Goal: Task Accomplishment & Management: Use online tool/utility

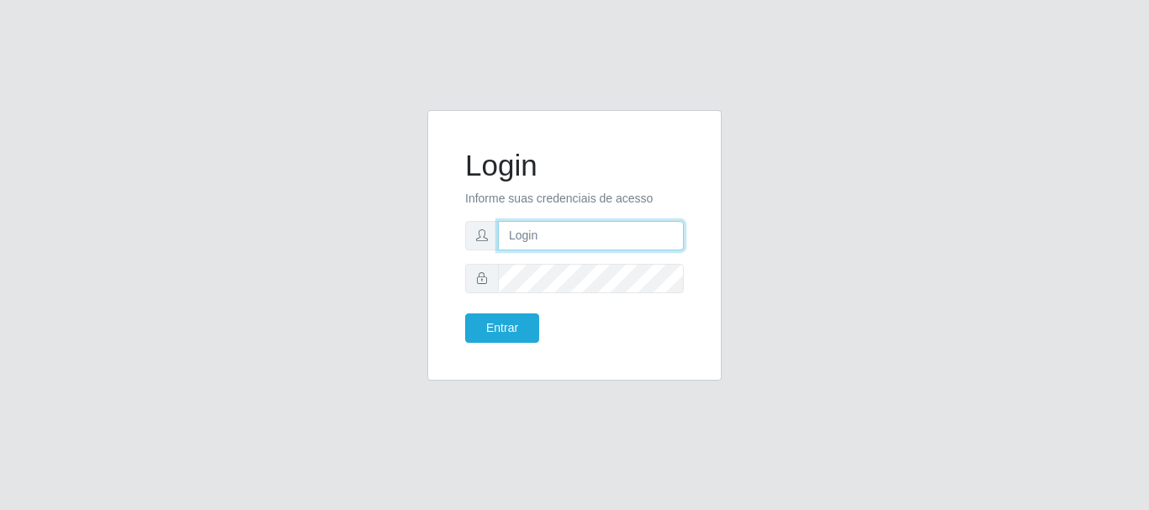
click at [536, 231] on input "text" at bounding box center [591, 235] width 186 height 29
type input "R"
type input "ritaiwof@B5"
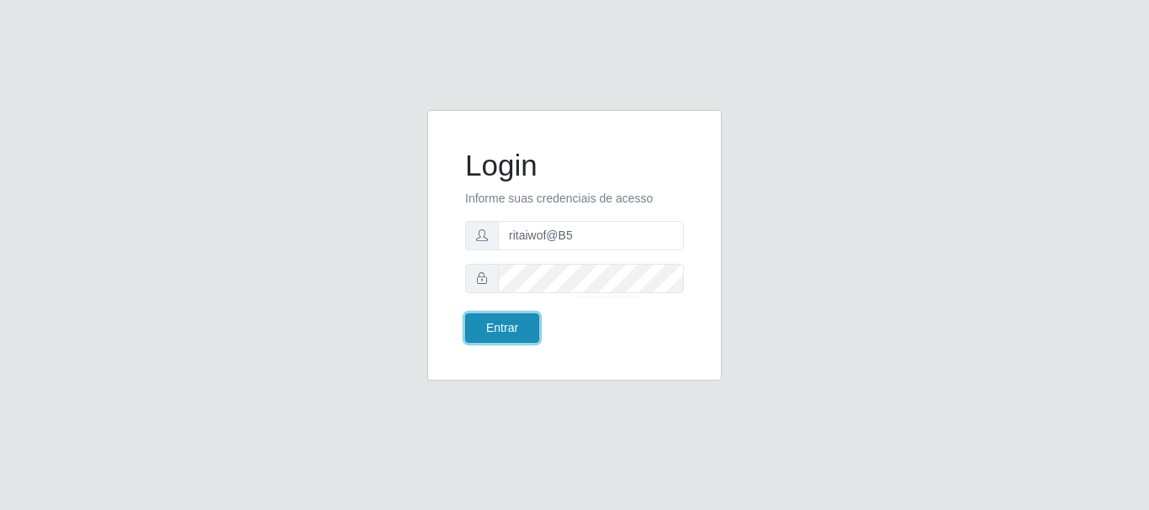
click at [497, 331] on button "Entrar" at bounding box center [502, 328] width 74 height 29
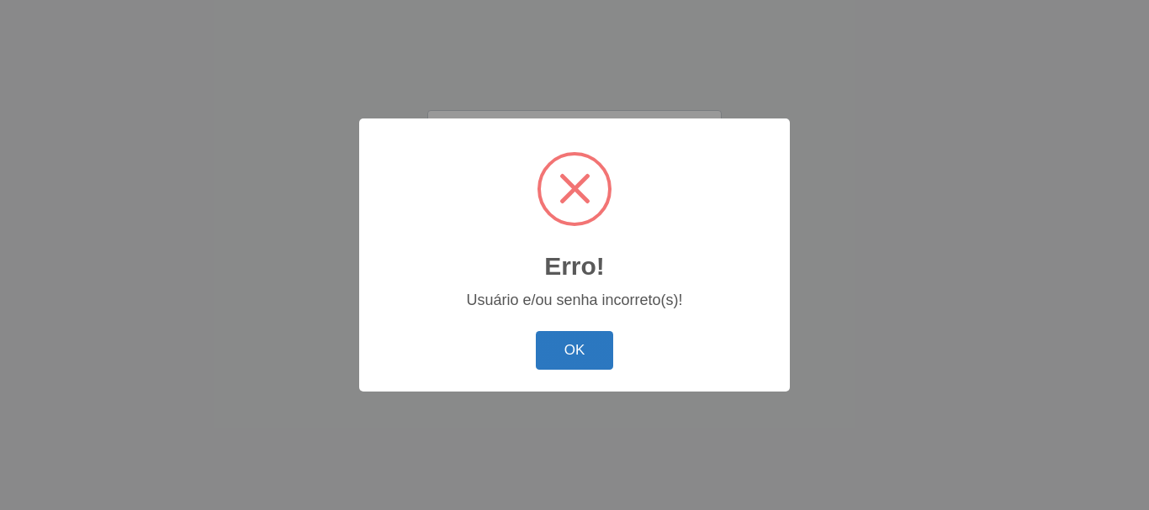
click at [589, 356] on button "OK" at bounding box center [575, 351] width 78 height 40
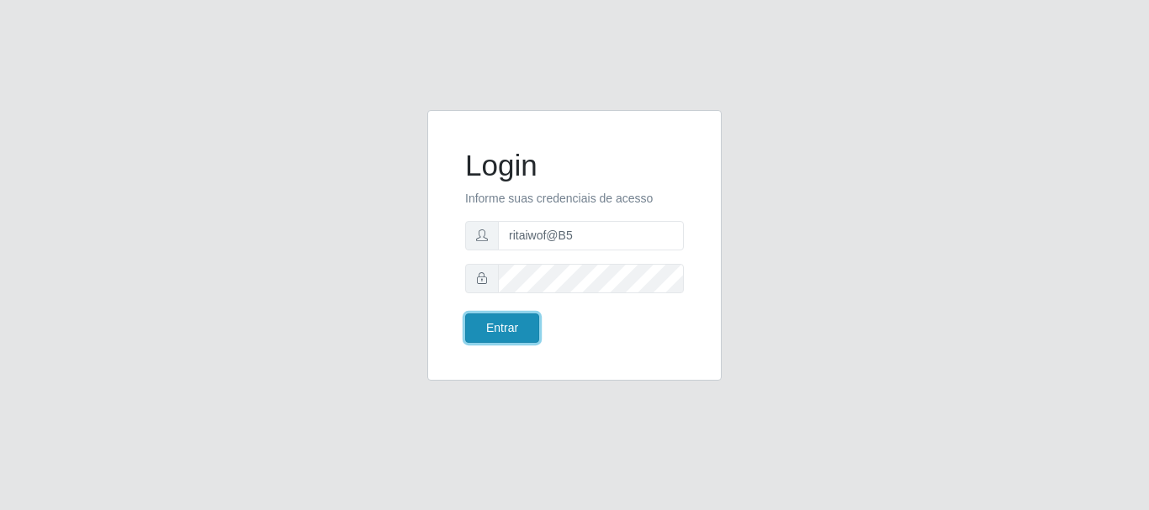
click at [489, 331] on button "Entrar" at bounding box center [502, 328] width 74 height 29
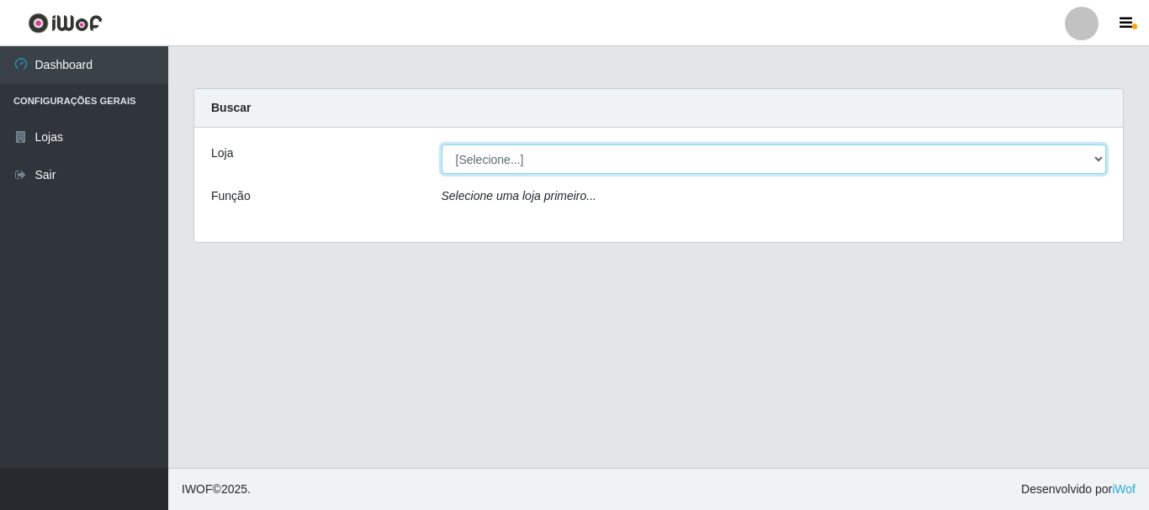
drag, startPoint x: 1101, startPoint y: 161, endPoint x: 1087, endPoint y: 172, distance: 17.3
click at [1101, 161] on select "[Selecione...] Bemais Supermercados - B5 Anatólia" at bounding box center [774, 159] width 665 height 29
select select "405"
click at [442, 145] on select "[Selecione...] Bemais Supermercados - B5 Anatólia" at bounding box center [774, 159] width 665 height 29
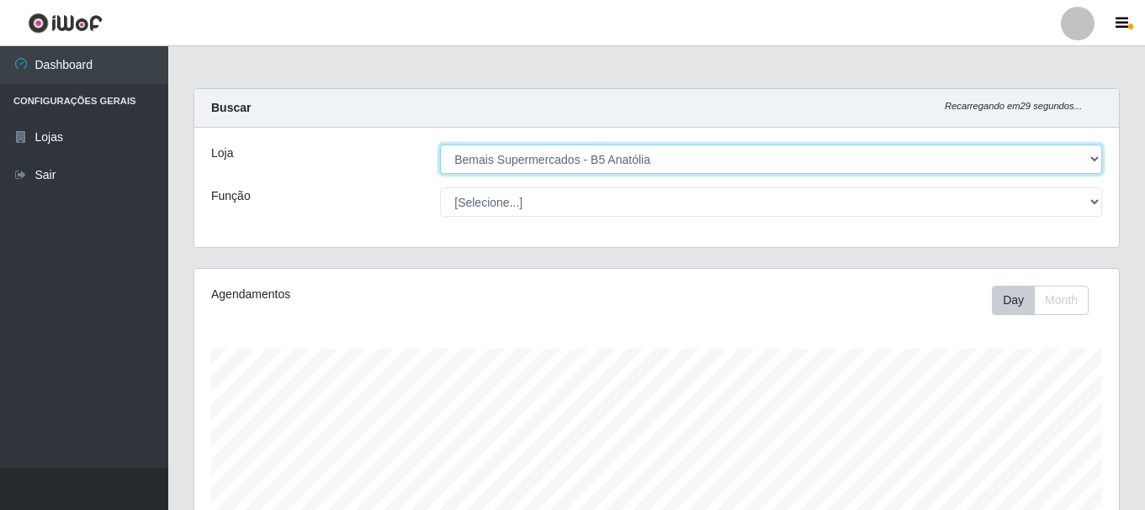
scroll to position [349, 924]
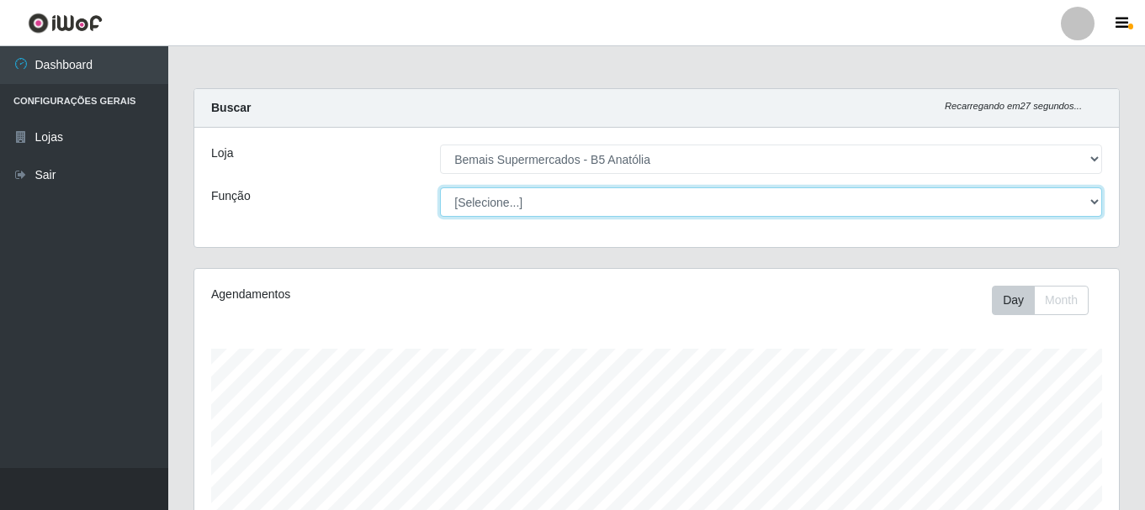
drag, startPoint x: 1077, startPoint y: 204, endPoint x: 1068, endPoint y: 210, distance: 11.4
click at [1077, 204] on select "[Selecione...] ASG ASG + ASG ++ Auxiliar de Estacionamento Auxiliar de Estacion…" at bounding box center [771, 202] width 662 height 29
click at [440, 188] on select "[Selecione...] ASG ASG + ASG ++ Auxiliar de Estacionamento Auxiliar de Estacion…" at bounding box center [771, 202] width 662 height 29
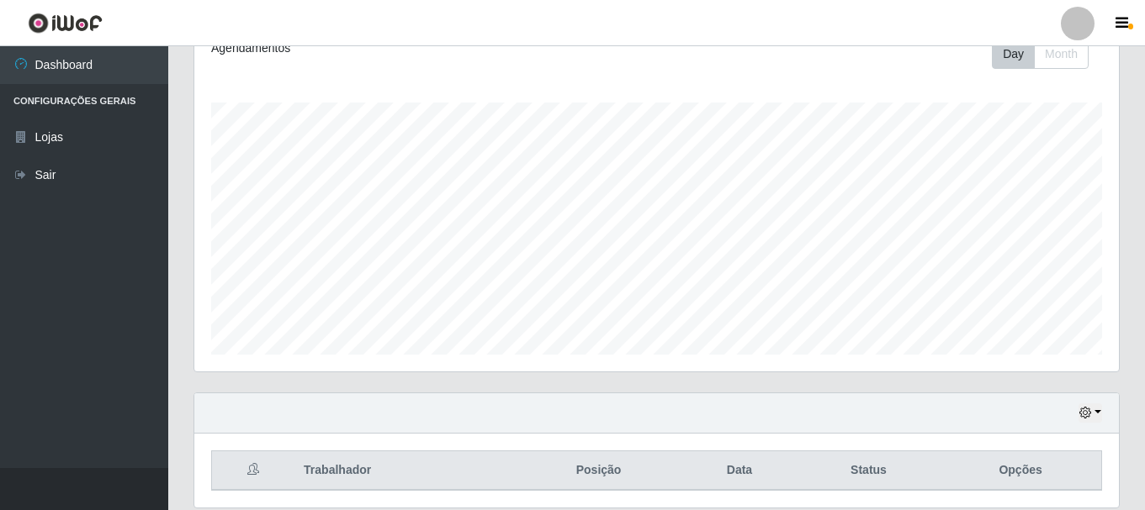
scroll to position [307, 0]
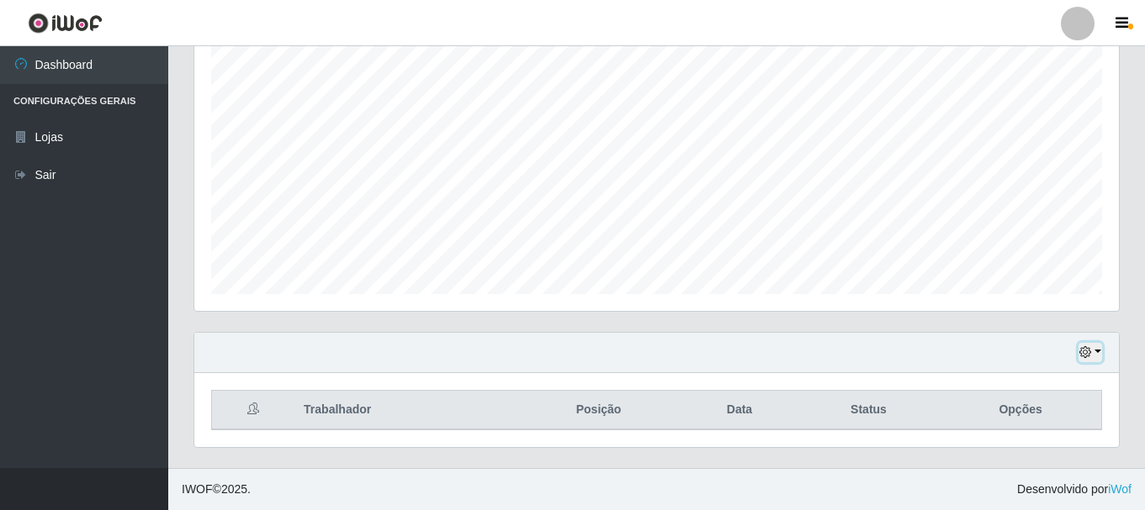
click at [1083, 352] on icon "button" at bounding box center [1085, 352] width 12 height 12
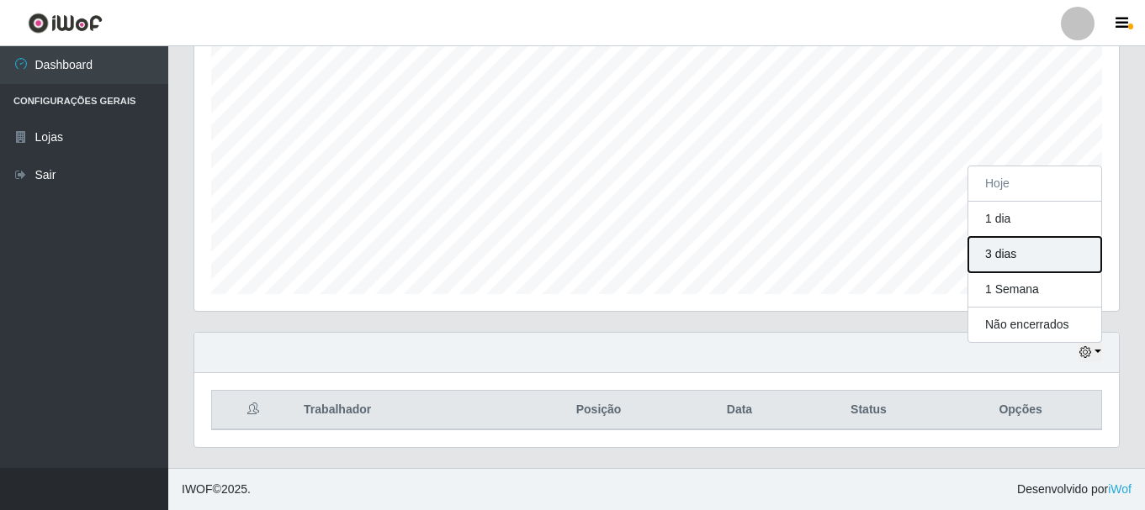
click at [1012, 249] on button "3 dias" at bounding box center [1034, 254] width 133 height 35
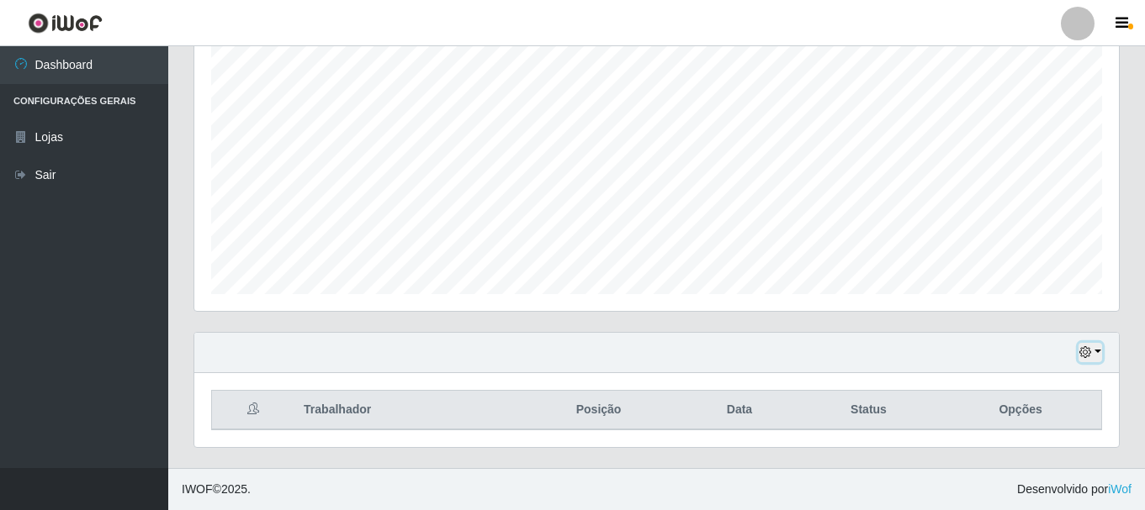
click at [1087, 352] on icon "button" at bounding box center [1085, 352] width 12 height 12
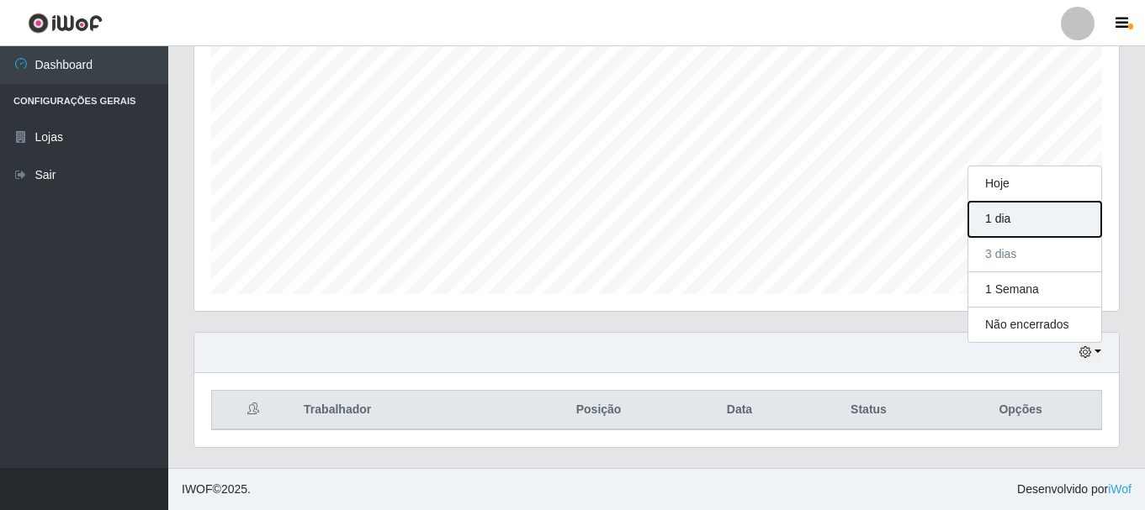
click at [1013, 225] on button "1 dia" at bounding box center [1034, 219] width 133 height 35
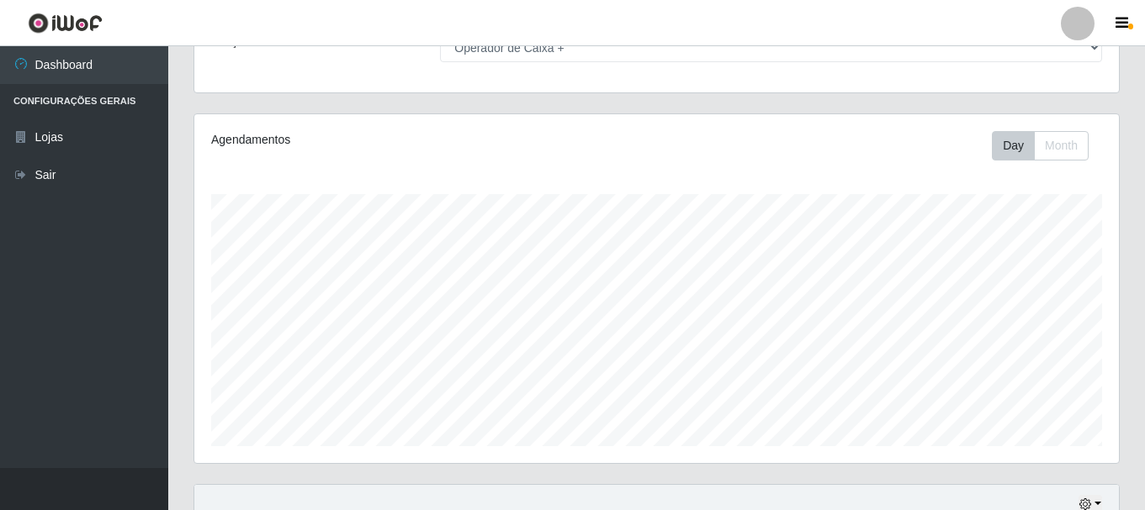
scroll to position [0, 0]
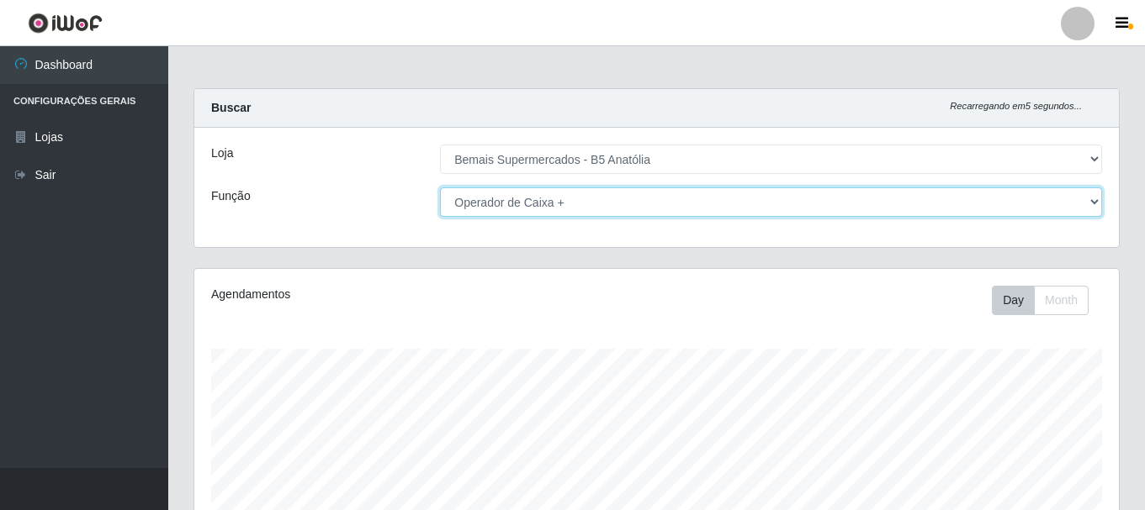
drag, startPoint x: 1093, startPoint y: 203, endPoint x: 1073, endPoint y: 214, distance: 23.0
click at [1093, 203] on select "[Selecione...] ASG ASG + ASG ++ Auxiliar de Estacionamento Auxiliar de Estacion…" at bounding box center [771, 202] width 662 height 29
select select "73"
click at [440, 188] on select "[Selecione...] ASG ASG + ASG ++ Auxiliar de Estacionamento Auxiliar de Estacion…" at bounding box center [771, 202] width 662 height 29
